Goal: Task Accomplishment & Management: Use online tool/utility

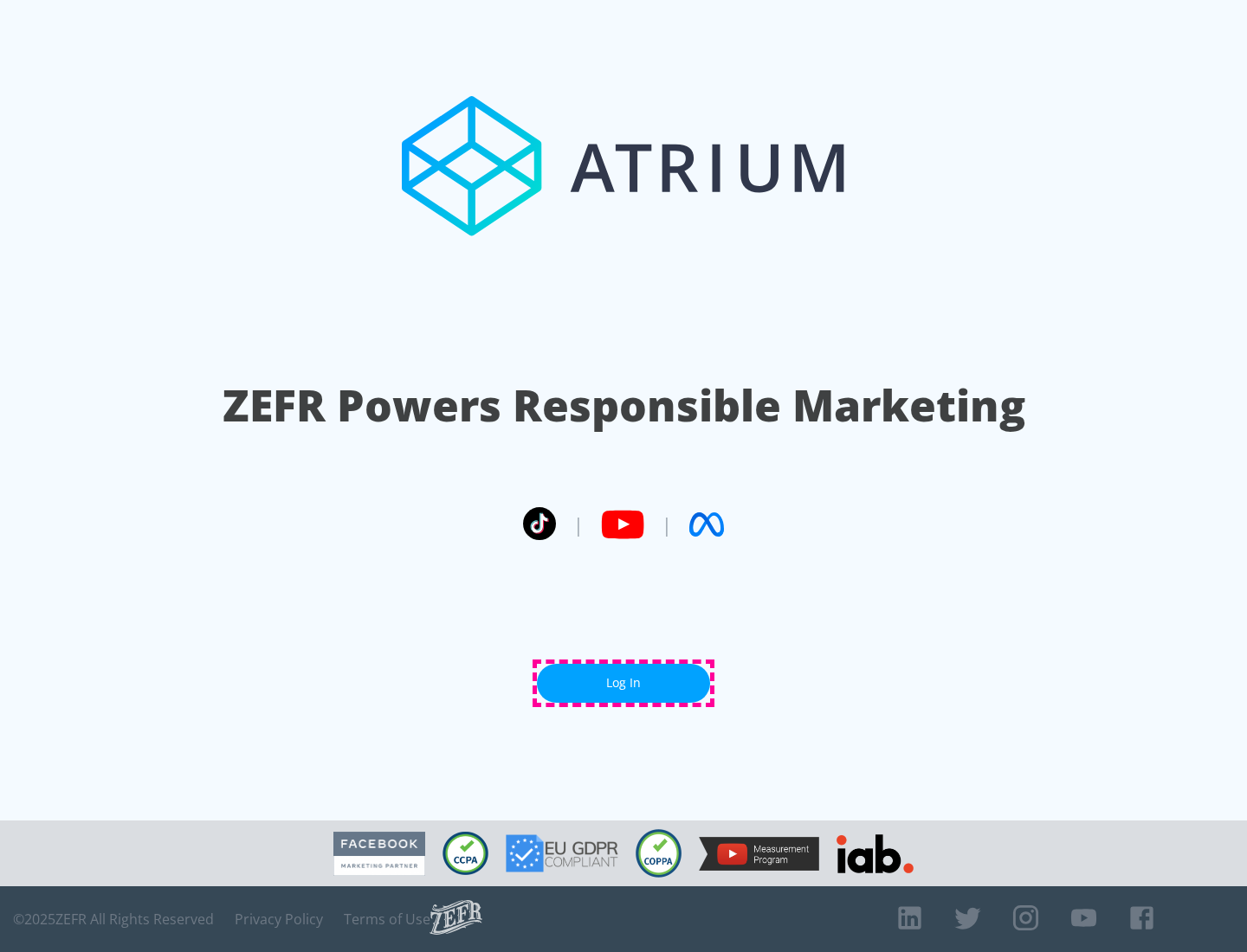
click at [623, 682] on link "Log In" at bounding box center [623, 683] width 173 height 39
